Goal: Task Accomplishment & Management: Manage account settings

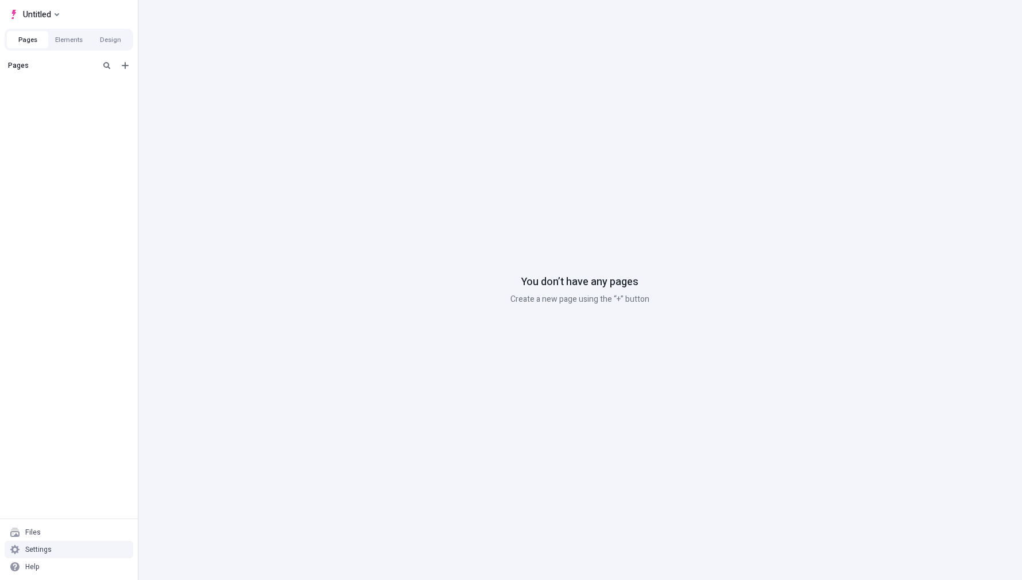
click at [63, 547] on div "Settings" at bounding box center [69, 548] width 129 height 17
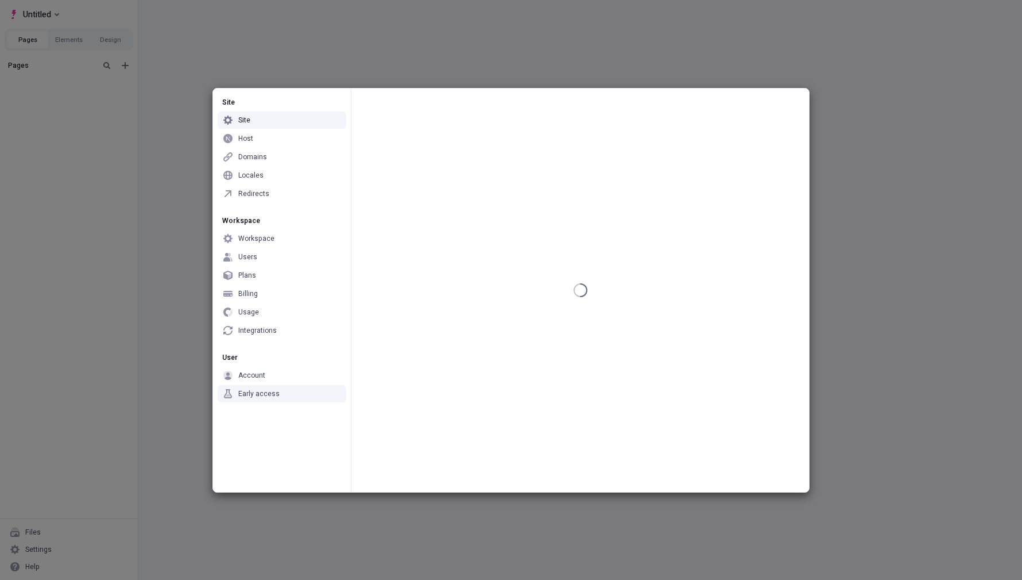
click at [255, 395] on div "Early access" at bounding box center [258, 393] width 41 height 9
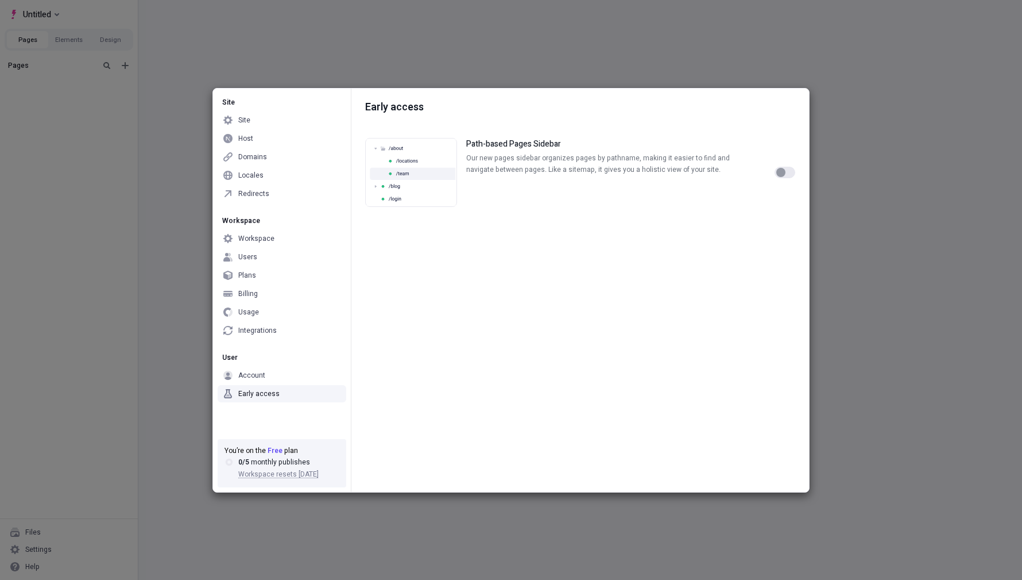
click at [264, 396] on div "Early access" at bounding box center [258, 393] width 41 height 9
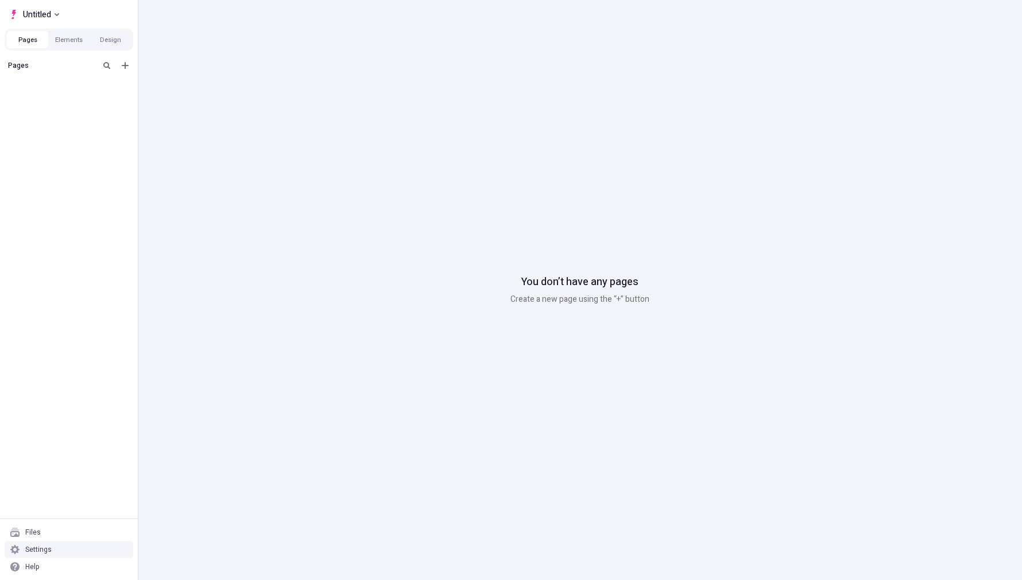
click at [55, 547] on div "Settings" at bounding box center [69, 548] width 129 height 17
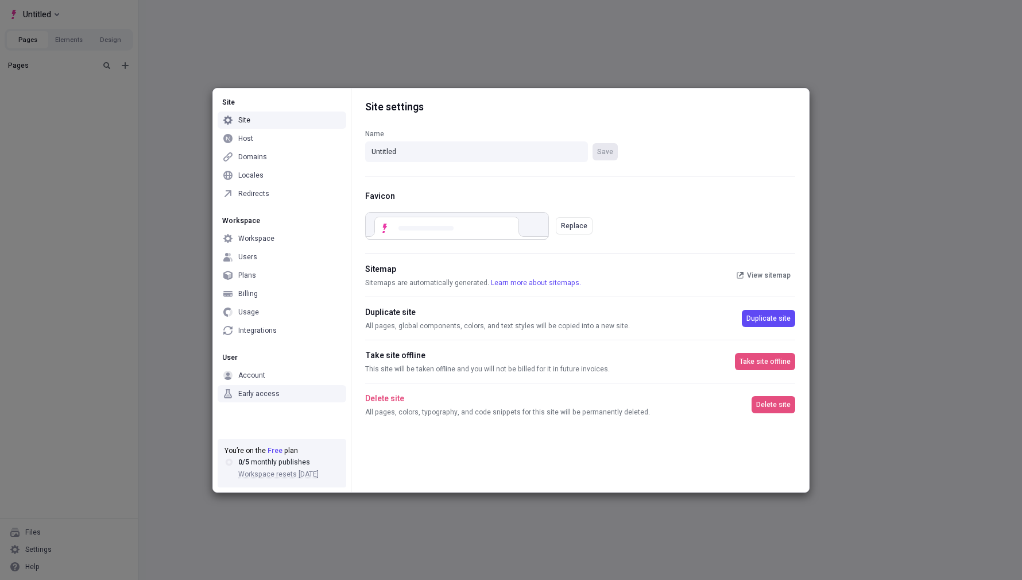
click at [265, 396] on div "Early access" at bounding box center [258, 393] width 41 height 9
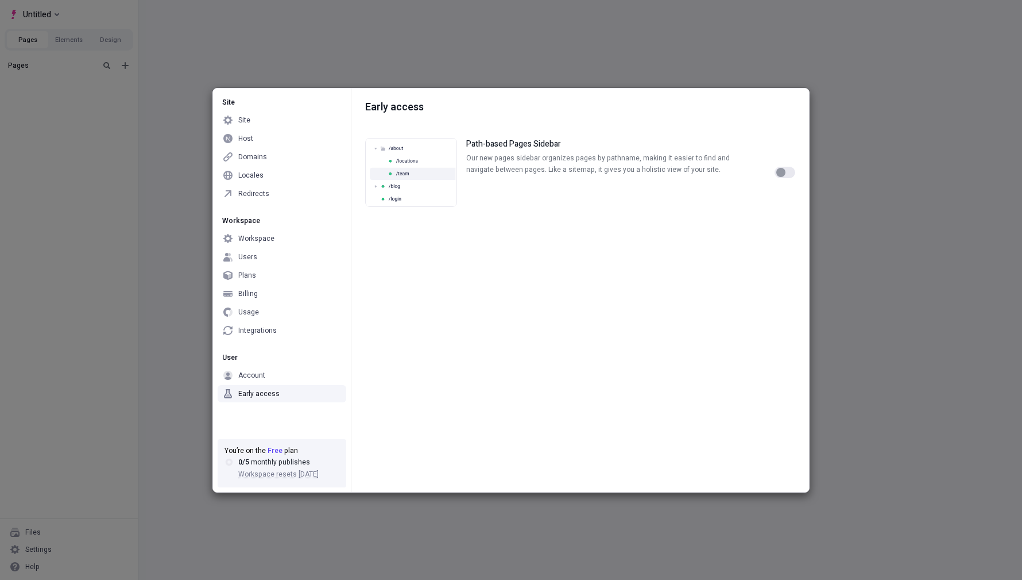
click at [454, 306] on div "Early access Path-based Pages Sidebar Our new pages sidebar organizes pages by …" at bounding box center [581, 289] width 458 height 403
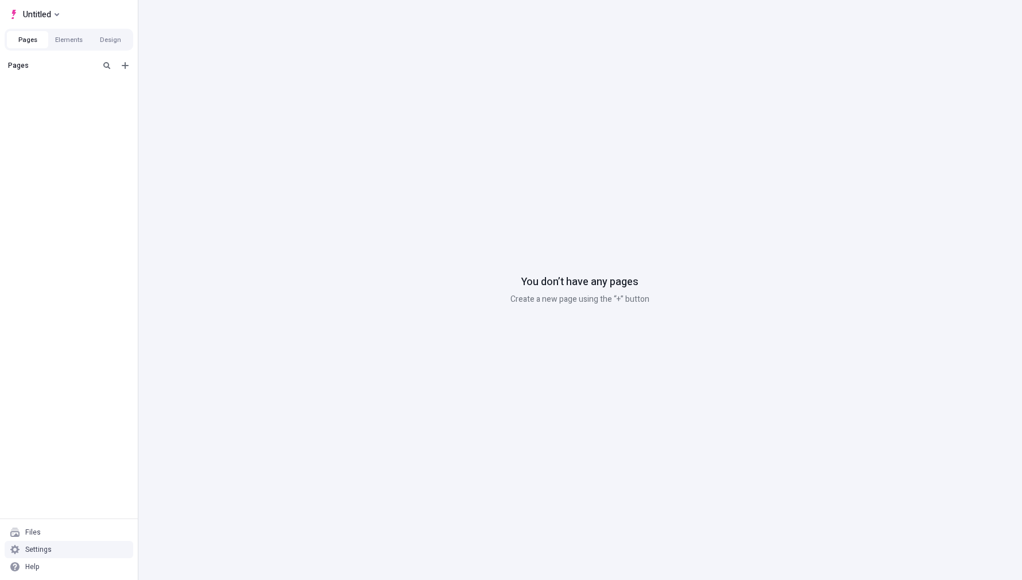
click at [49, 551] on div "Settings" at bounding box center [38, 549] width 26 height 9
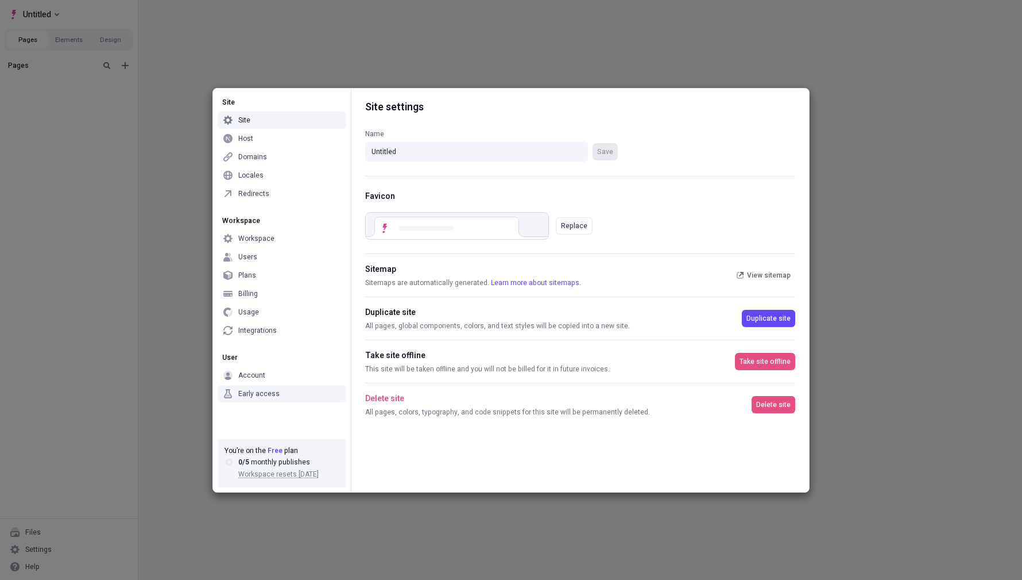
click at [258, 393] on div "Early access" at bounding box center [258, 393] width 41 height 9
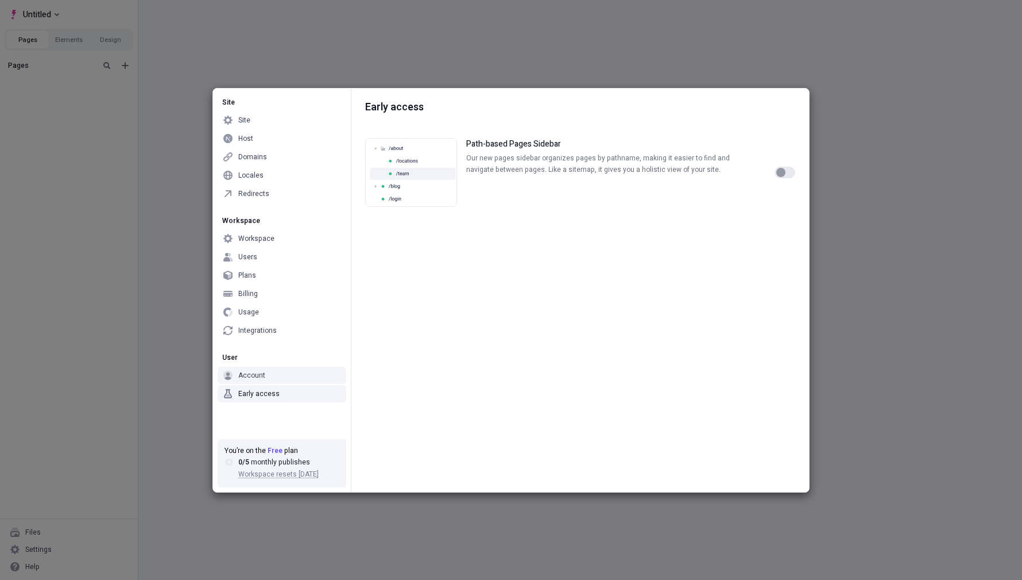
click at [776, 172] on button "button" at bounding box center [785, 172] width 21 height 11
click at [786, 175] on div "button" at bounding box center [789, 172] width 9 height 9
click at [786, 175] on button "button" at bounding box center [785, 172] width 21 height 11
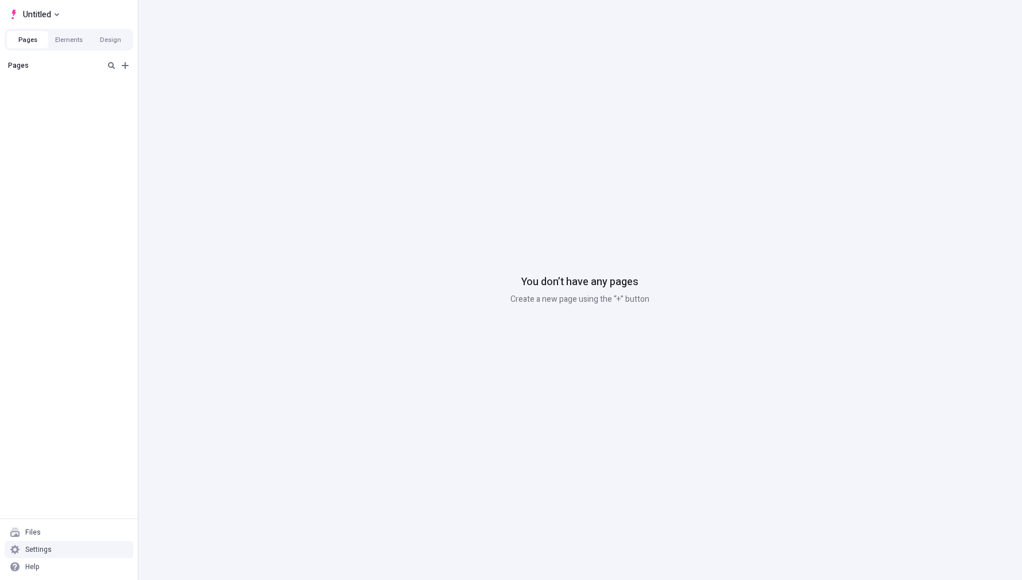
click at [59, 549] on div "Settings" at bounding box center [69, 548] width 129 height 17
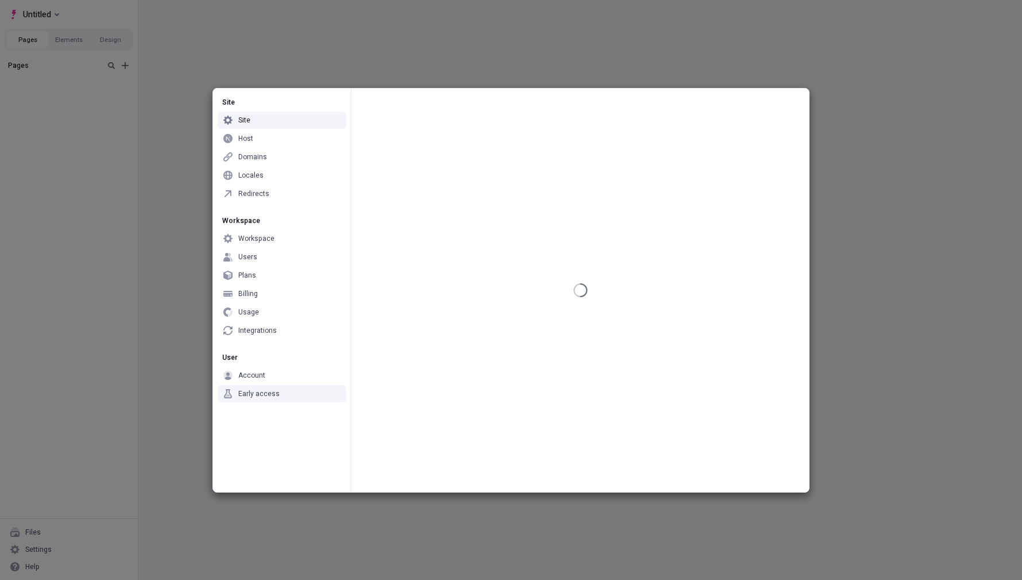
click at [261, 391] on div "Early access" at bounding box center [258, 393] width 41 height 9
